Goal: Information Seeking & Learning: Learn about a topic

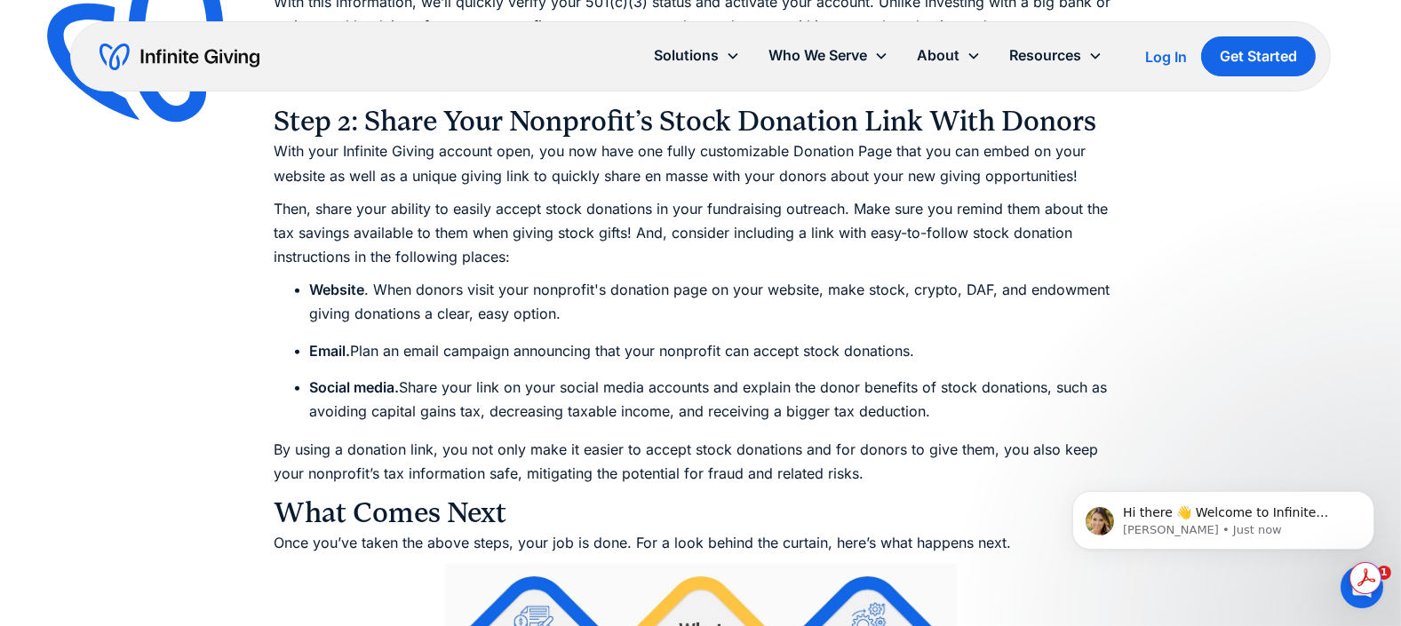
scroll to position [2755, 0]
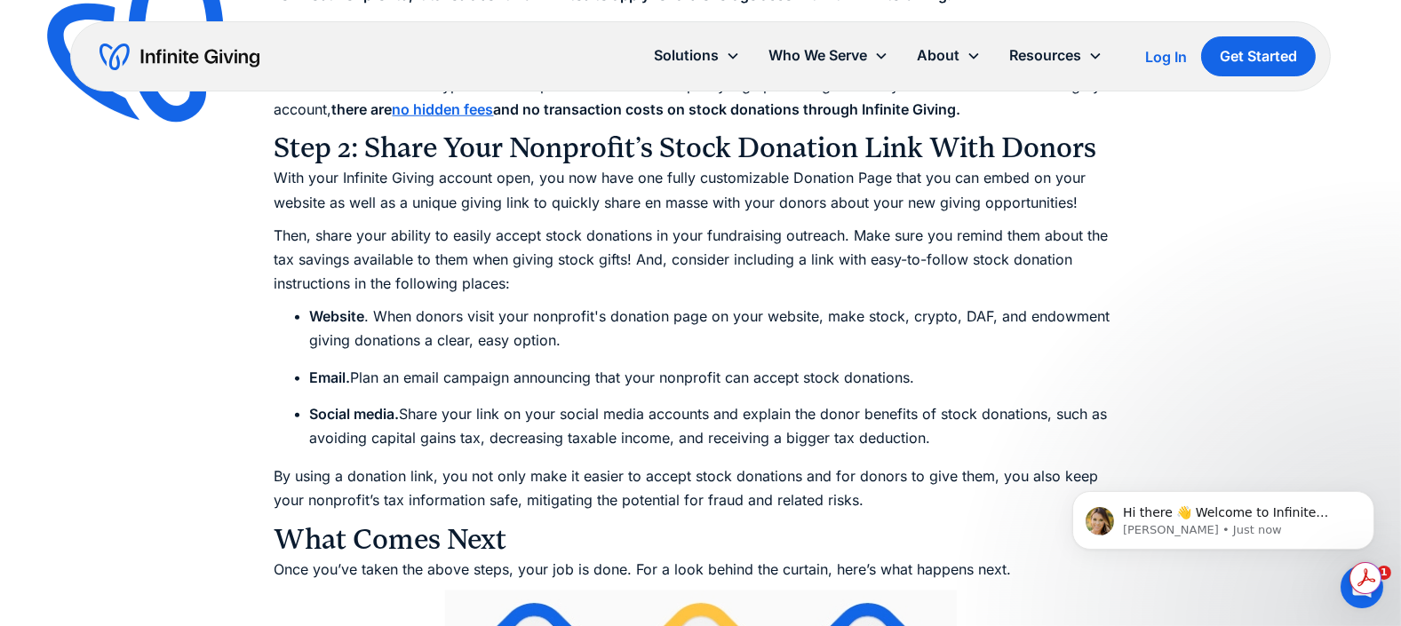
click at [1120, 363] on ul "Website . When donors visit your nonprofit's donation page on your website, mak…" at bounding box center [701, 378] width 853 height 146
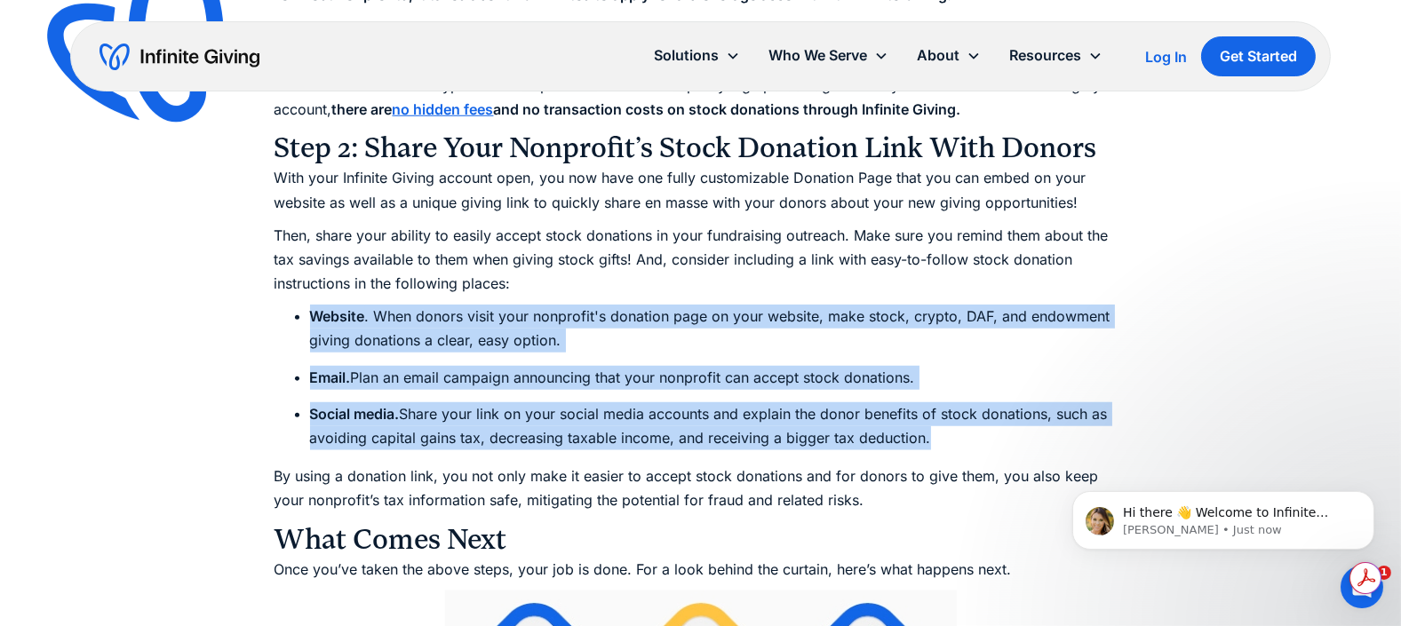
drag, startPoint x: 310, startPoint y: 317, endPoint x: 975, endPoint y: 437, distance: 675.4
click at [975, 437] on ul "Website . When donors visit your nonprofit's donation page on your website, mak…" at bounding box center [701, 378] width 853 height 146
click at [505, 347] on li "Website . When donors visit your nonprofit's donation page on your website, mak…" at bounding box center [719, 329] width 818 height 48
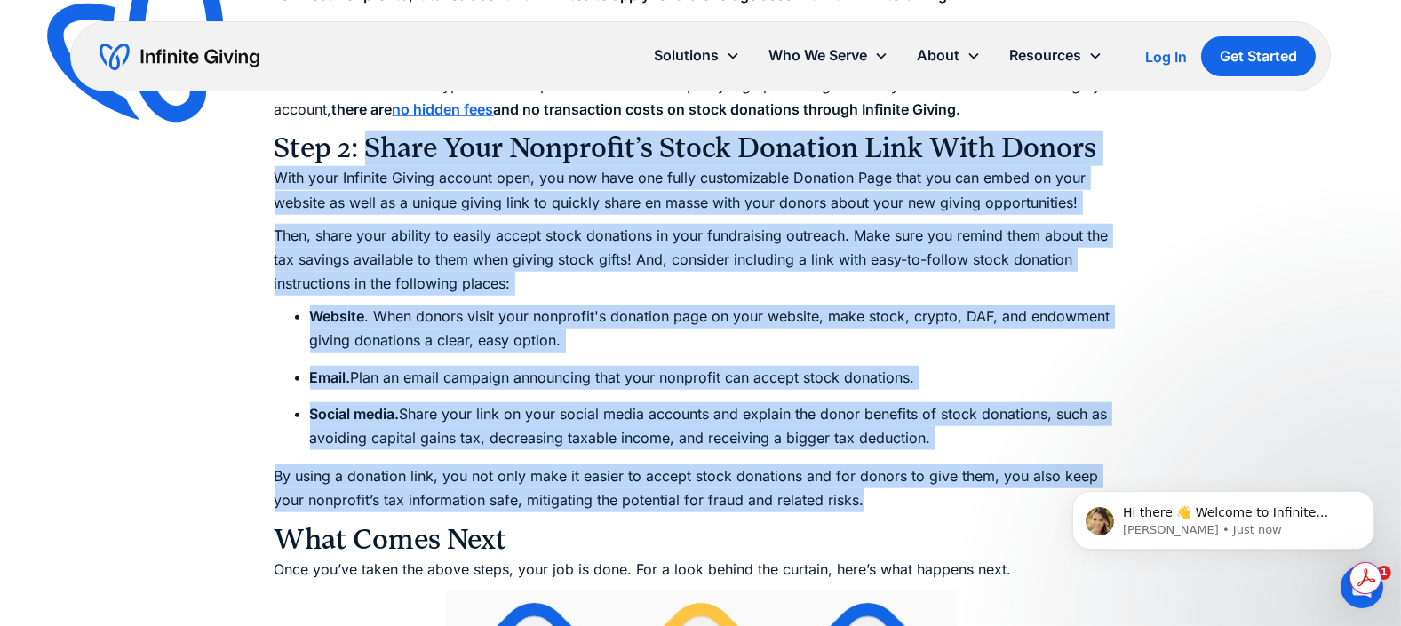
drag, startPoint x: 370, startPoint y: 145, endPoint x: 1012, endPoint y: 494, distance: 731.3
copy div "Share Your Nonprofit’s Stock Donation Link With Donors With your Infinite Givin…"
click at [983, 352] on li "Website . When donors visit your nonprofit's donation page on your website, mak…" at bounding box center [719, 329] width 818 height 48
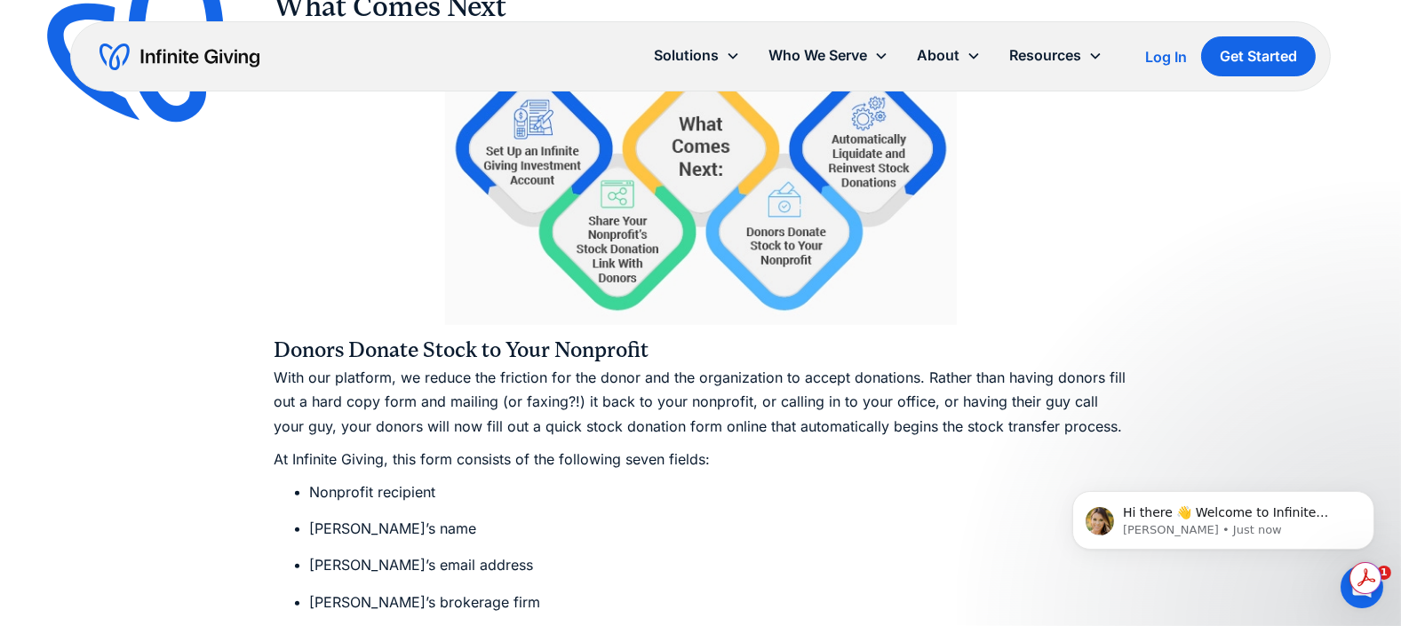
scroll to position [0, 0]
click at [1162, 233] on div "Ultimate Guides How to Accept Stock Donations: The Ultimate Nonprofit Guide Acc…" at bounding box center [700, 277] width 1401 height 7131
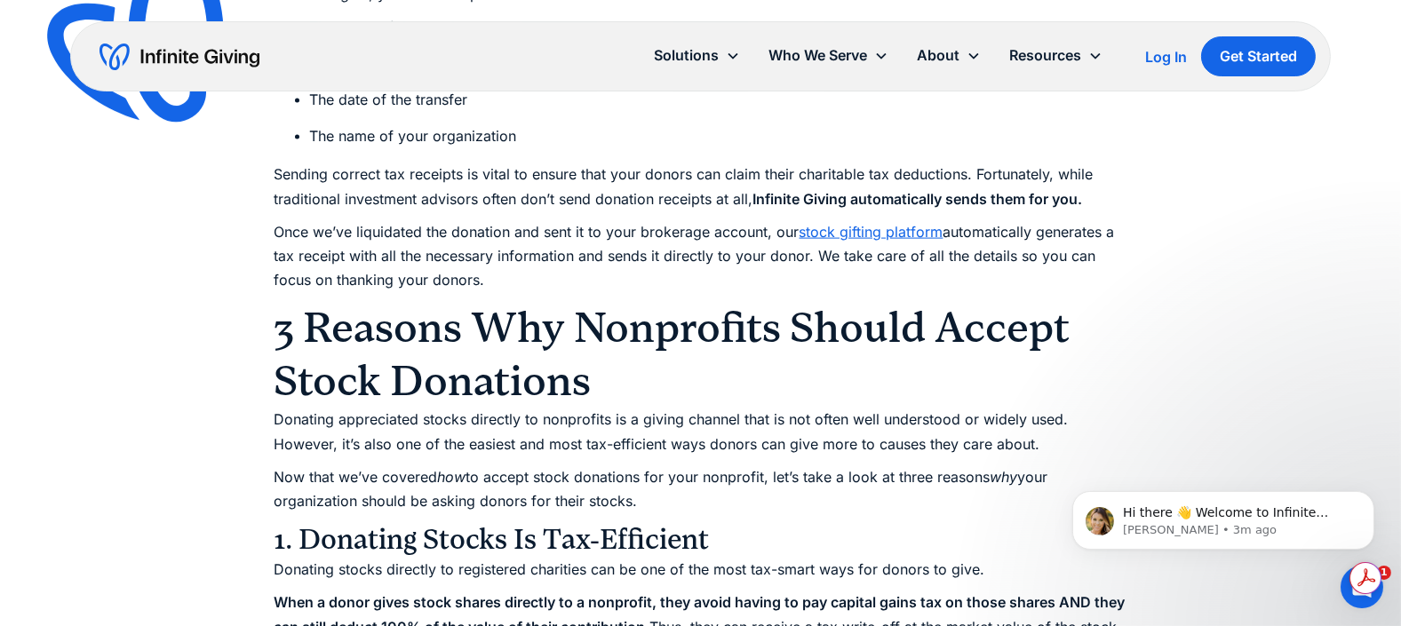
click at [748, 366] on h2 "3 Reasons Why Nonprofits Should Accept Stock Donations" at bounding box center [701, 354] width 853 height 107
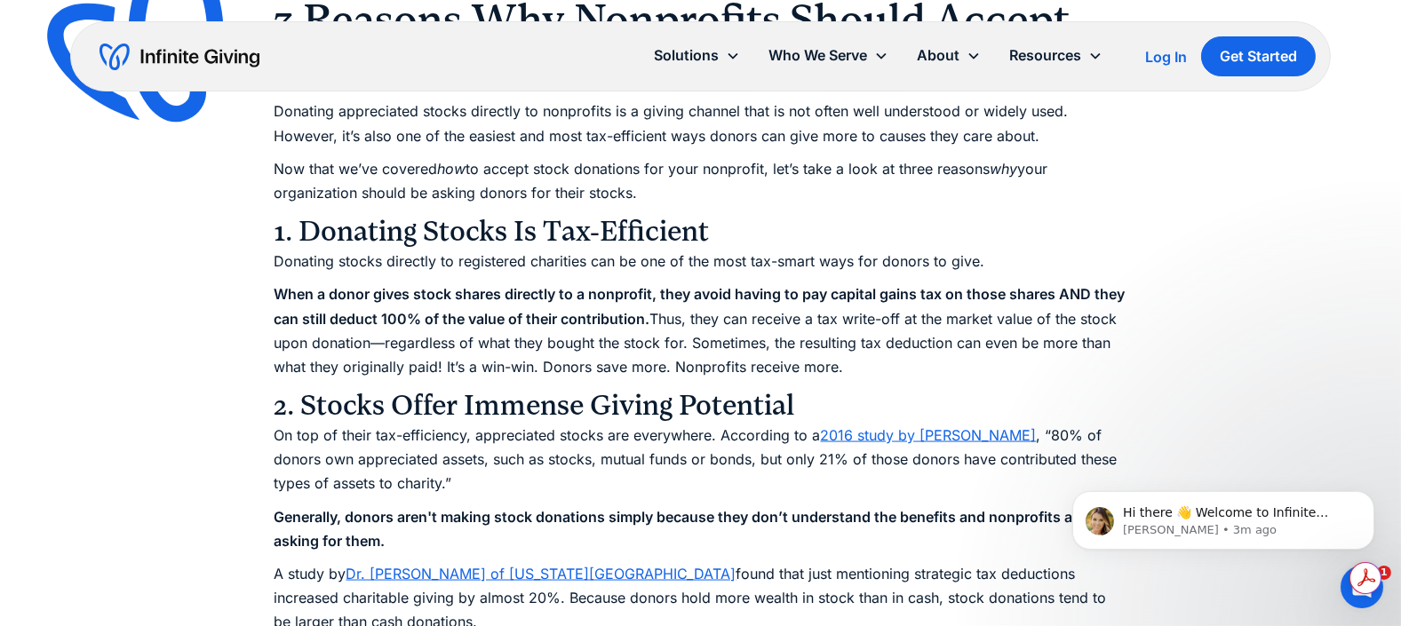
scroll to position [4799, 0]
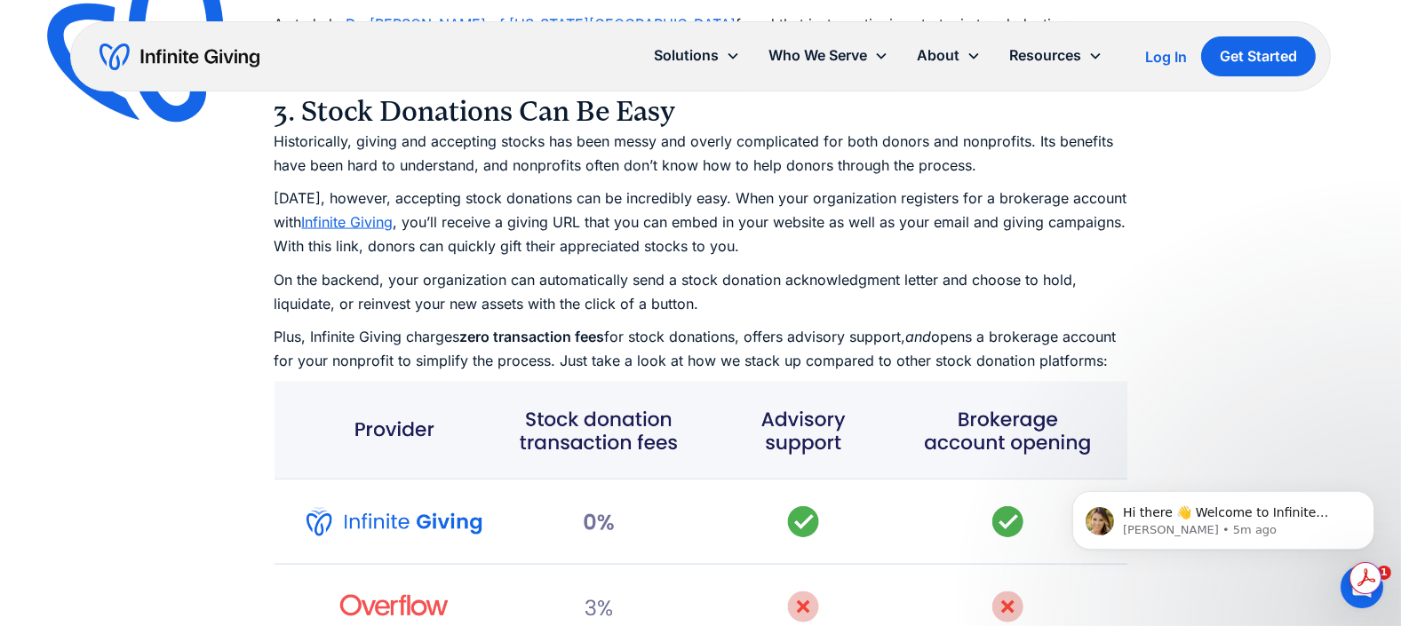
scroll to position [5421, 0]
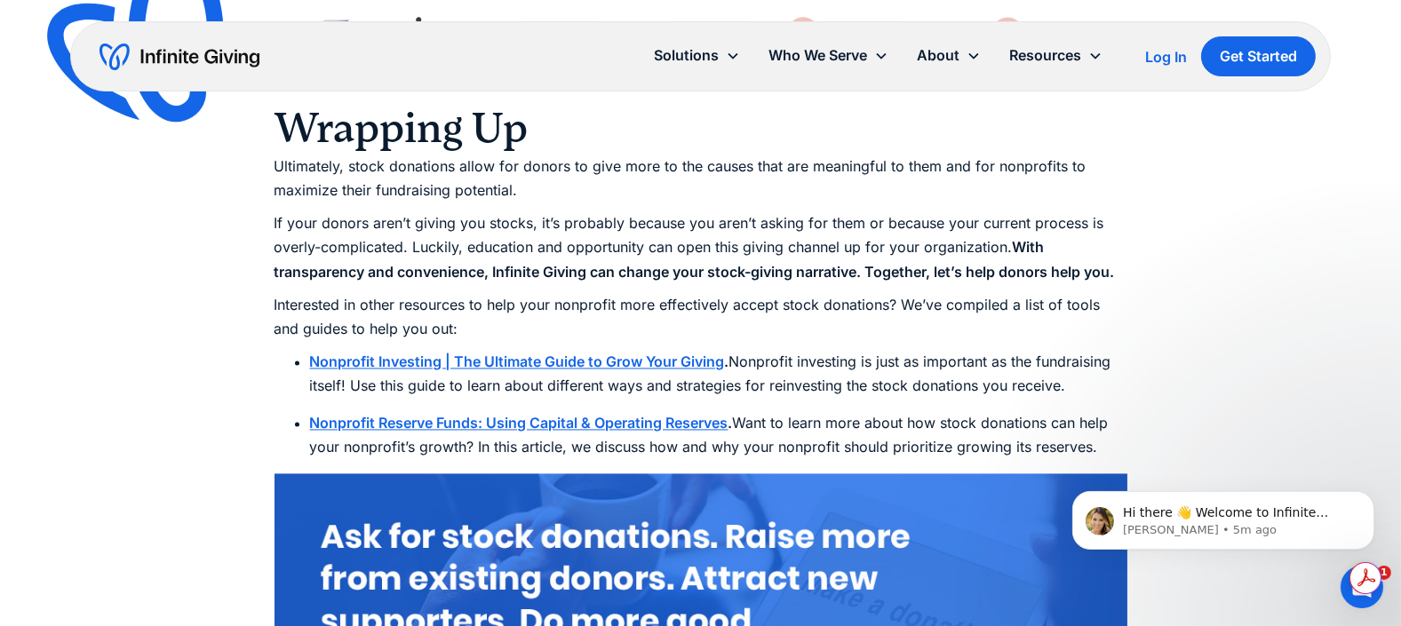
scroll to position [6220, 0]
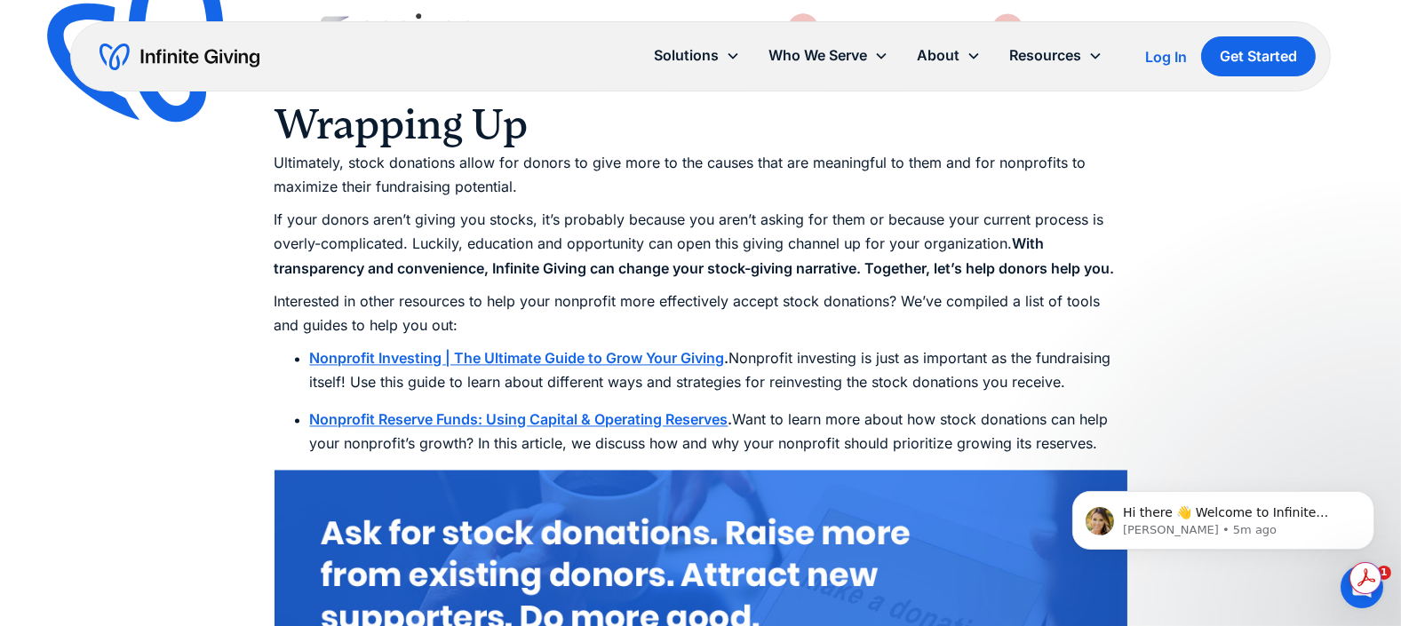
click at [567, 367] on strong "Nonprofit Investing | The Ultimate Guide to Grow Your Giving" at bounding box center [517, 358] width 415 height 18
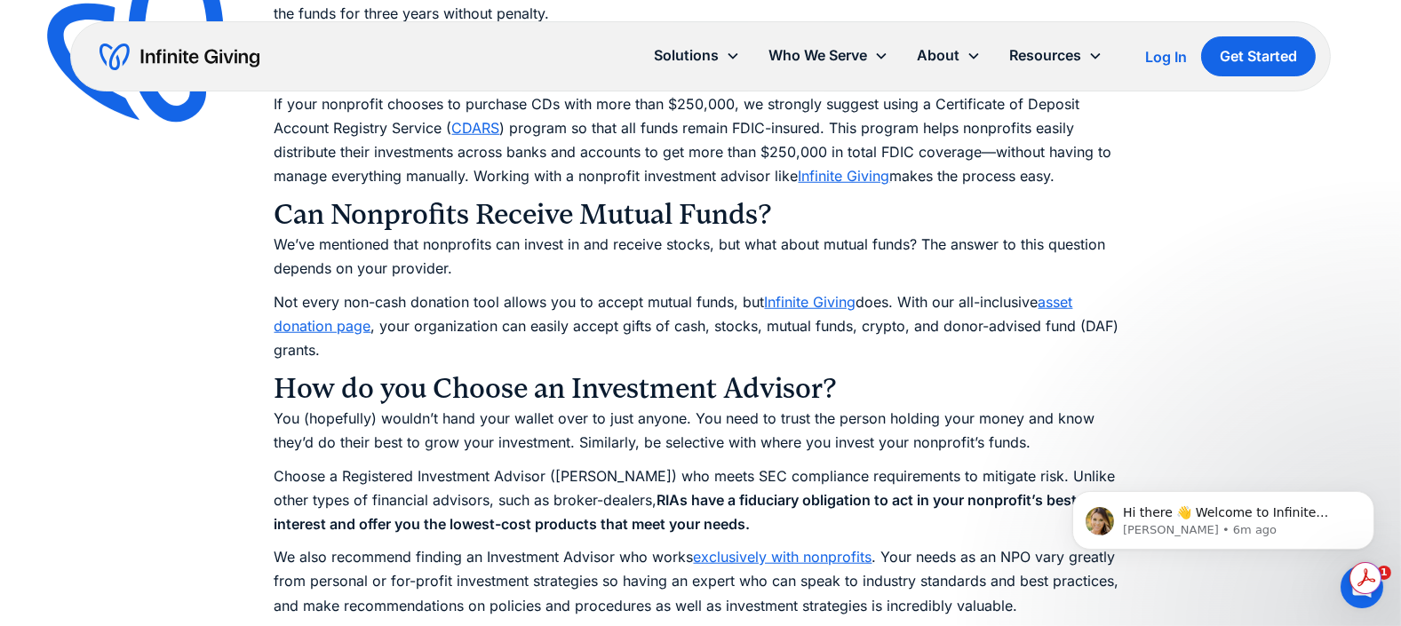
scroll to position [2932, 0]
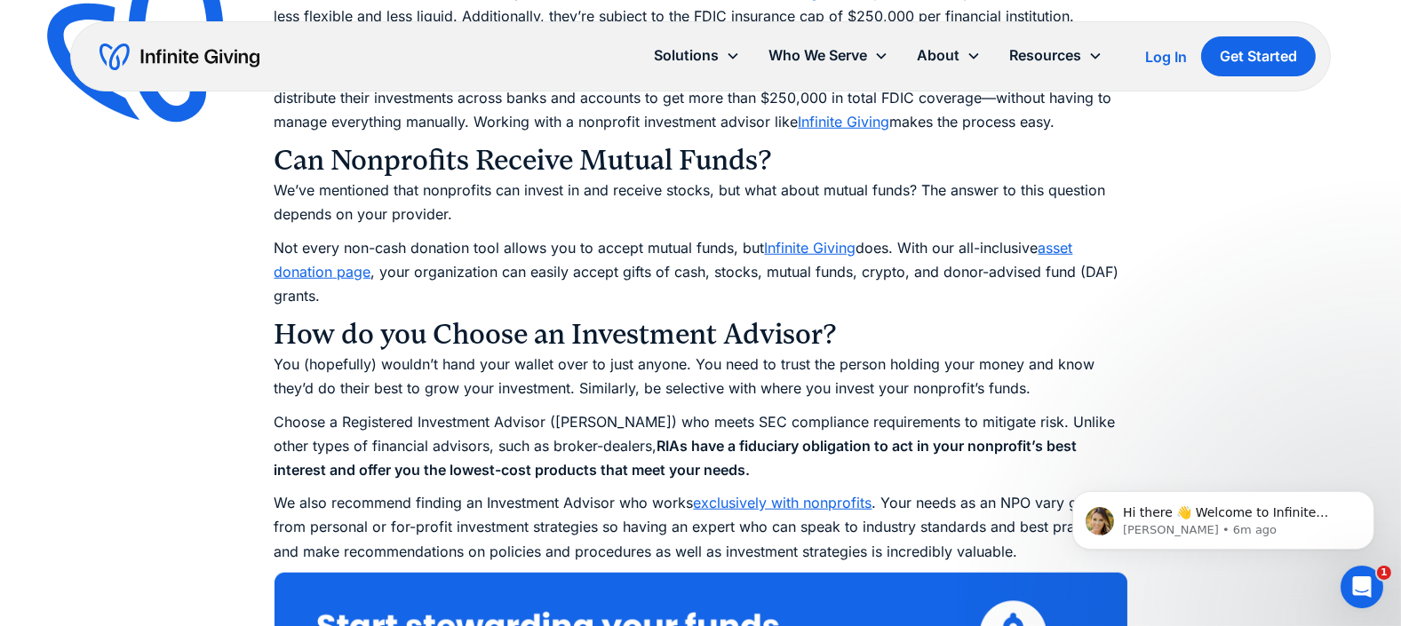
scroll to position [2844, 0]
